Goal: Transaction & Acquisition: Obtain resource

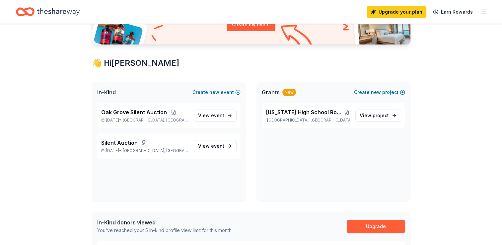
scroll to position [89, 0]
click at [178, 122] on p "Oct 25, 2025 • Oak Grove, KY" at bounding box center [144, 119] width 87 height 5
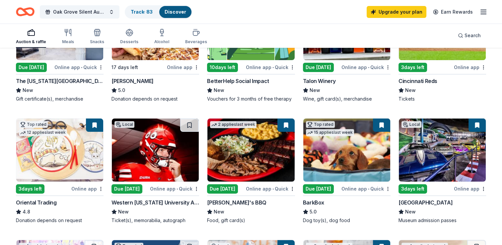
scroll to position [128, 0]
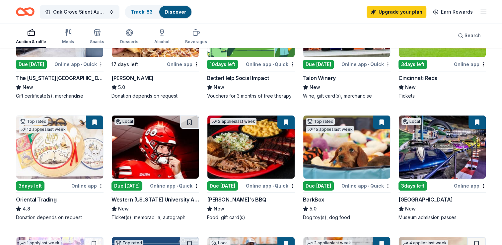
click at [469, 65] on div "Online app" at bounding box center [470, 64] width 32 height 8
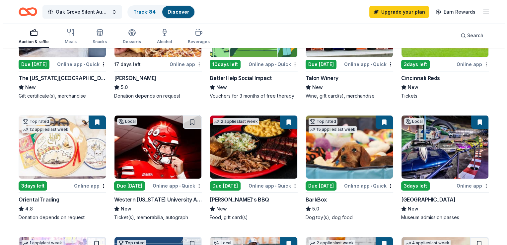
scroll to position [0, 0]
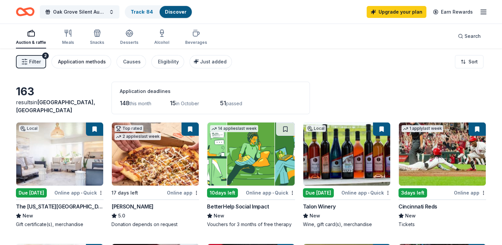
click at [86, 61] on div "Application methods" at bounding box center [82, 62] width 48 height 8
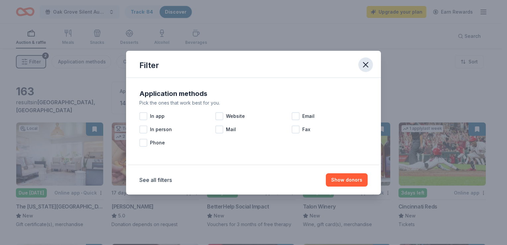
click at [370, 64] on icon "button" at bounding box center [365, 64] width 9 height 9
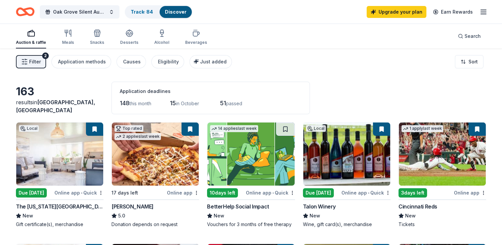
click at [36, 62] on span "Filter" at bounding box center [35, 62] width 12 height 8
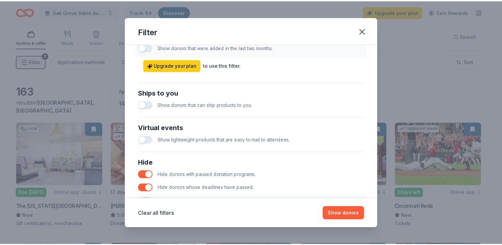
scroll to position [327, 0]
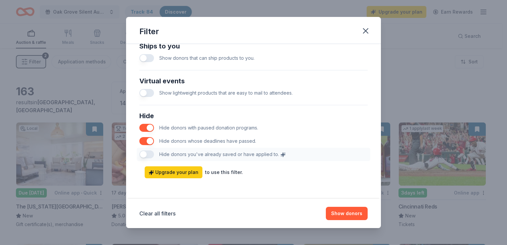
click at [153, 152] on div "Hide Hide donors with paused donation programs. Hide donors whose deadlines hav…" at bounding box center [254, 136] width 234 height 56
click at [150, 154] on div "Hide Hide donors with paused donation programs. Hide donors whose deadlines hav…" at bounding box center [254, 136] width 234 height 56
click at [143, 156] on div "Hide Hide donors with paused donation programs. Hide donors whose deadlines hav…" at bounding box center [254, 136] width 234 height 56
click at [150, 151] on div "Hide Hide donors with paused donation programs. Hide donors whose deadlines hav…" at bounding box center [254, 136] width 234 height 56
click at [148, 155] on div "Hide Hide donors with paused donation programs. Hide donors whose deadlines hav…" at bounding box center [254, 136] width 234 height 56
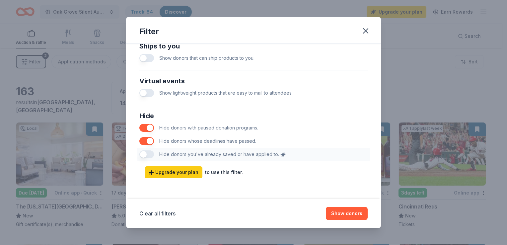
click at [361, 38] on div "Filter" at bounding box center [253, 30] width 255 height 27
click at [366, 31] on icon "button" at bounding box center [365, 31] width 5 height 5
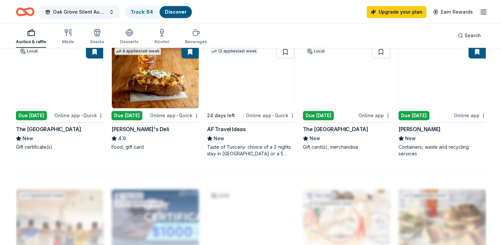
scroll to position [449, 0]
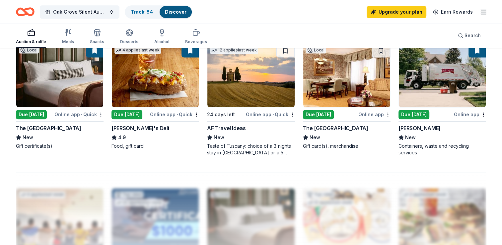
click at [343, 91] on img at bounding box center [346, 75] width 87 height 63
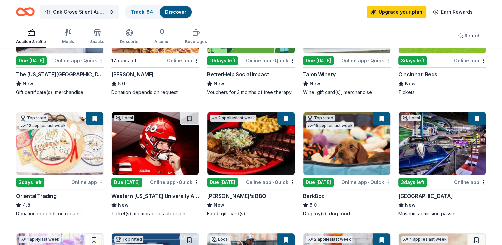
scroll to position [0, 0]
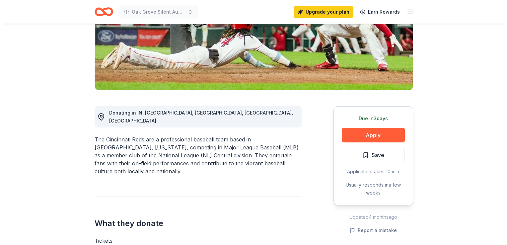
scroll to position [112, 0]
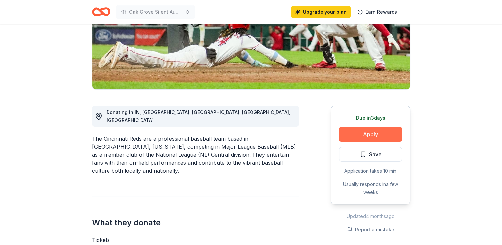
click at [379, 136] on button "Apply" at bounding box center [370, 134] width 63 height 15
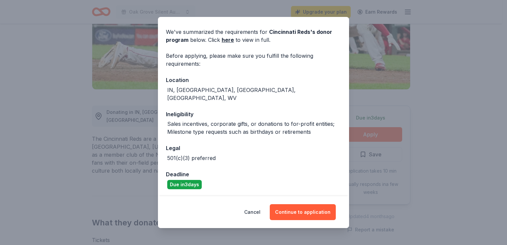
scroll to position [40, 0]
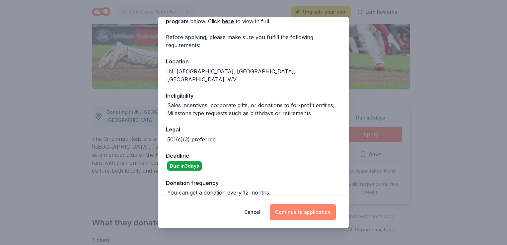
click at [294, 213] on button "Continue to application" at bounding box center [303, 212] width 66 height 16
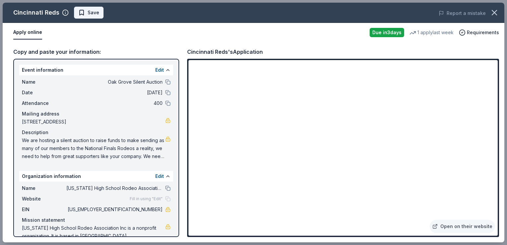
click at [84, 15] on span "Save" at bounding box center [88, 13] width 21 height 8
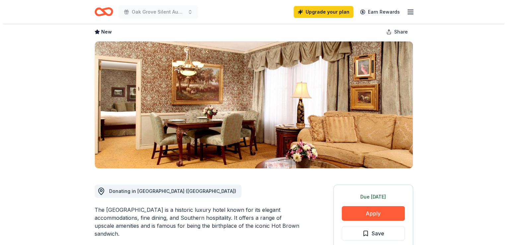
scroll to position [75, 0]
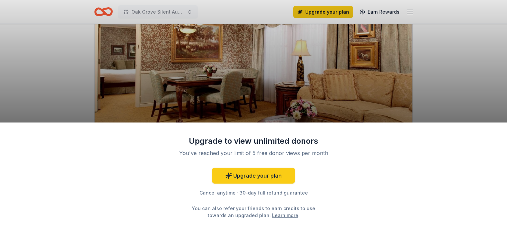
click at [451, 70] on div "Upgrade to view unlimited donors You've reached your limit of 5 free donor view…" at bounding box center [253, 122] width 507 height 245
click at [304, 80] on div "Upgrade to view unlimited donors You've reached your limit of 5 free donor view…" at bounding box center [253, 122] width 507 height 245
click at [296, 76] on div "Upgrade to view unlimited donors You've reached your limit of 5 free donor view…" at bounding box center [253, 122] width 507 height 245
click at [315, 88] on div "Upgrade to view unlimited donors You've reached your limit of 5 free donor view…" at bounding box center [253, 122] width 507 height 245
click at [315, 90] on div "Upgrade to view unlimited donors You've reached your limit of 5 free donor view…" at bounding box center [253, 122] width 507 height 245
